Goal: Leave review/rating: Share an evaluation or opinion about a product, service, or content

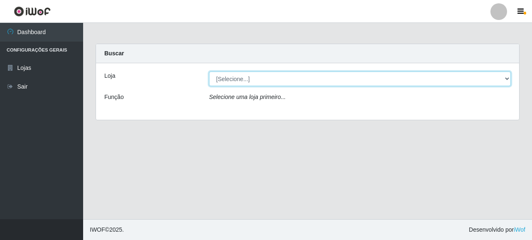
click at [235, 79] on select "[Selecione...] Supermercado Queiroz - [GEOGRAPHIC_DATA]" at bounding box center [360, 78] width 302 height 15
select select "496"
click at [209, 71] on select "[Selecione...] Supermercado Queiroz - [GEOGRAPHIC_DATA]" at bounding box center [360, 78] width 302 height 15
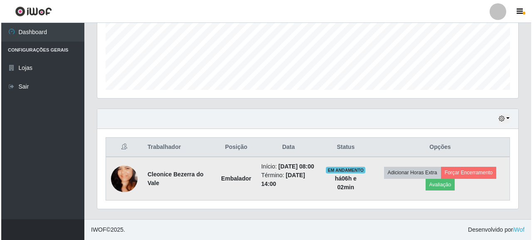
scroll to position [216, 0]
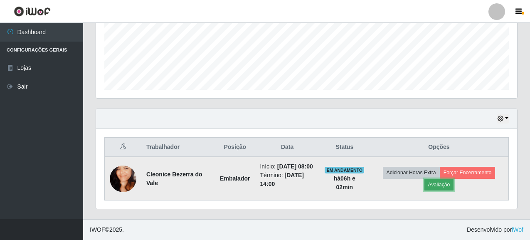
click at [435, 184] on button "Avaliação" at bounding box center [438, 185] width 29 height 12
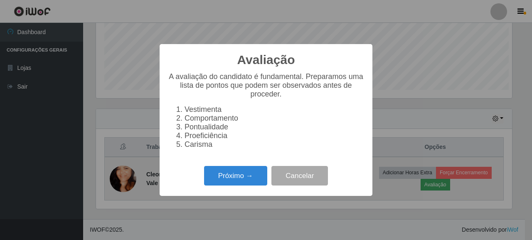
scroll to position [172, 416]
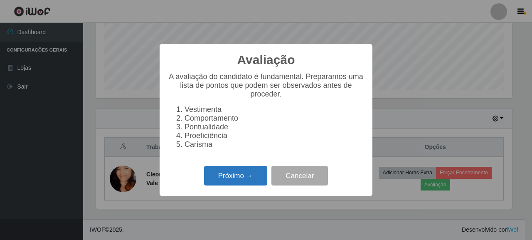
click at [246, 179] on button "Próximo →" at bounding box center [235, 176] width 63 height 20
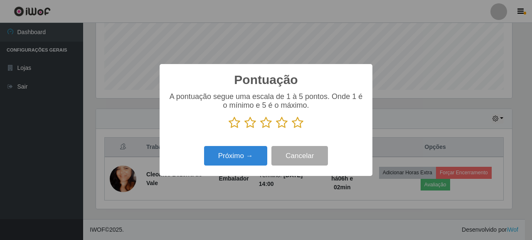
scroll to position [415302, 415059]
click at [292, 126] on icon at bounding box center [298, 122] width 12 height 12
click at [292, 129] on input "radio" at bounding box center [292, 129] width 0 height 0
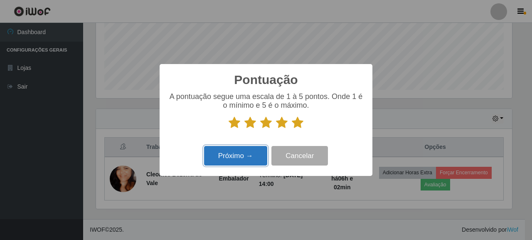
click at [244, 152] on button "Próximo →" at bounding box center [235, 156] width 63 height 20
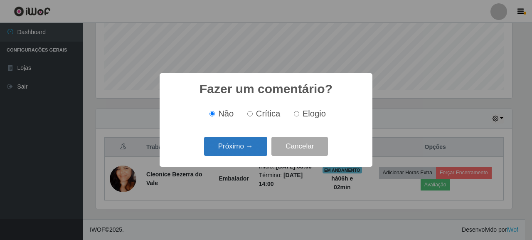
click at [238, 144] on button "Próximo →" at bounding box center [235, 147] width 63 height 20
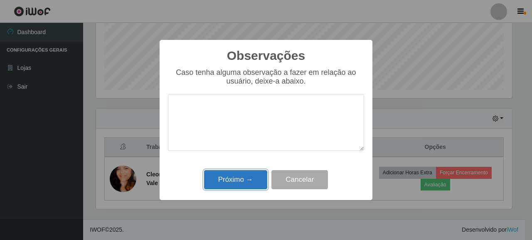
click at [235, 173] on button "Próximo →" at bounding box center [235, 180] width 63 height 20
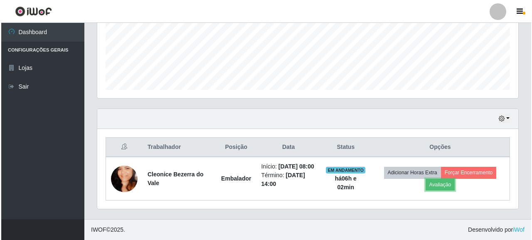
scroll to position [172, 421]
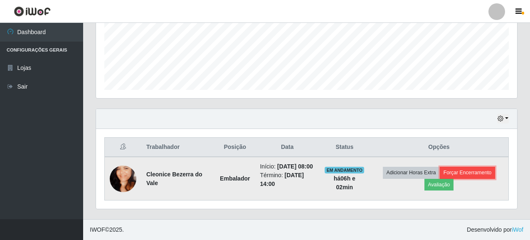
click at [469, 167] on button "Forçar Encerramento" at bounding box center [468, 173] width 56 height 12
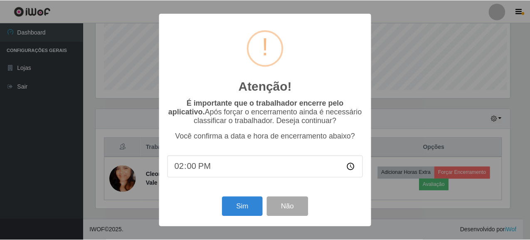
scroll to position [172, 416]
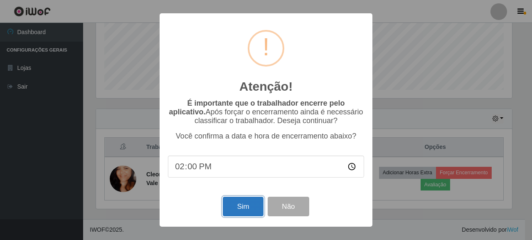
click at [236, 204] on button "Sim" at bounding box center [243, 207] width 40 height 20
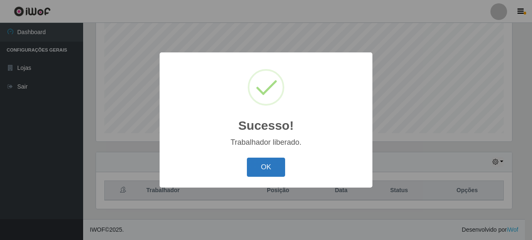
click at [260, 173] on button "OK" at bounding box center [266, 167] width 39 height 20
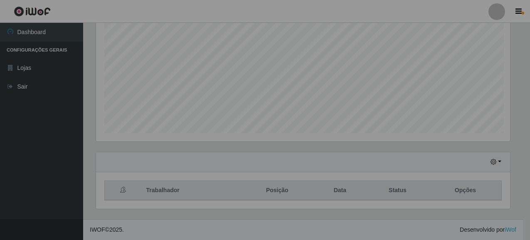
scroll to position [172, 421]
